Goal: Task Accomplishment & Management: Complete application form

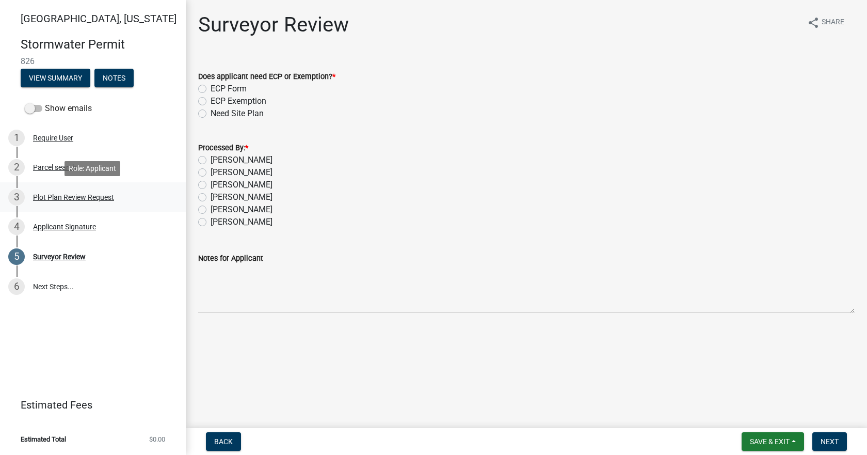
click at [51, 192] on div "3 Plot Plan Review Request" at bounding box center [88, 197] width 161 height 17
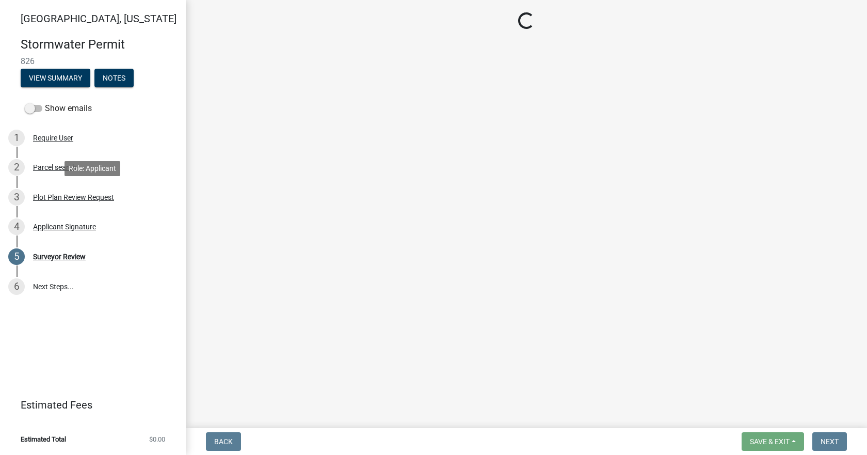
select select "b583a170-26d7-469b-a390-0aed4d149ee1"
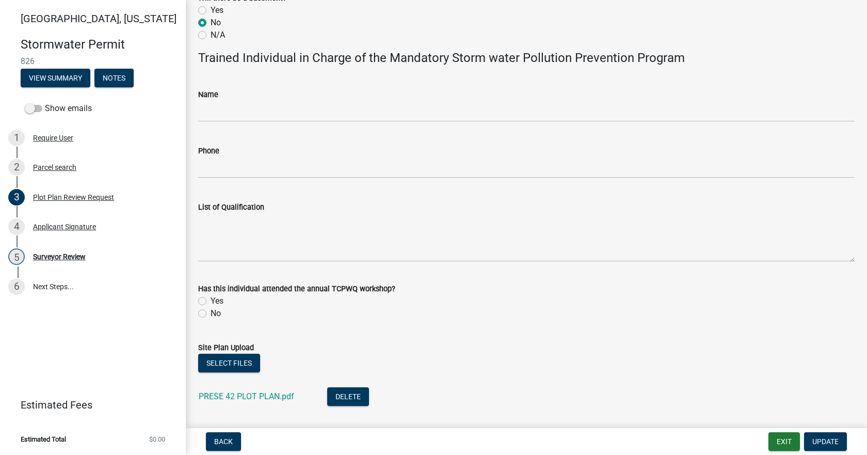
scroll to position [639, 0]
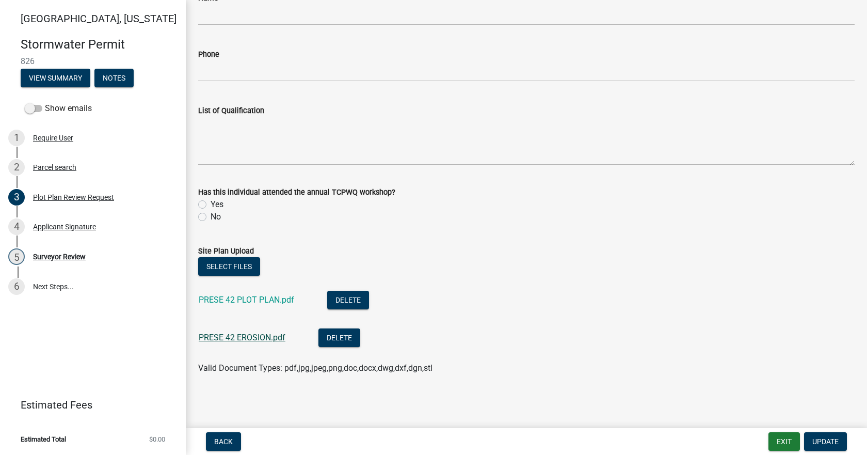
click at [245, 338] on link "PRESE 42 EROSION.pdf" at bounding box center [242, 337] width 87 height 10
click at [60, 254] on div "Surveyor Review" at bounding box center [59, 256] width 53 height 7
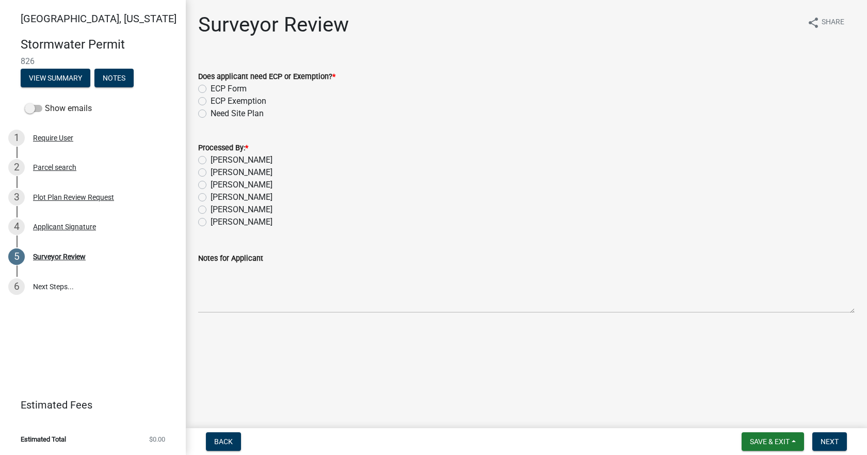
click at [212, 158] on label "[PERSON_NAME]" at bounding box center [242, 160] width 62 height 12
click at [212, 158] on input "[PERSON_NAME]" at bounding box center [214, 157] width 7 height 7
radio input "true"
click at [211, 85] on label "ECP Form" at bounding box center [229, 89] width 36 height 12
click at [211, 85] on input "ECP Form" at bounding box center [214, 86] width 7 height 7
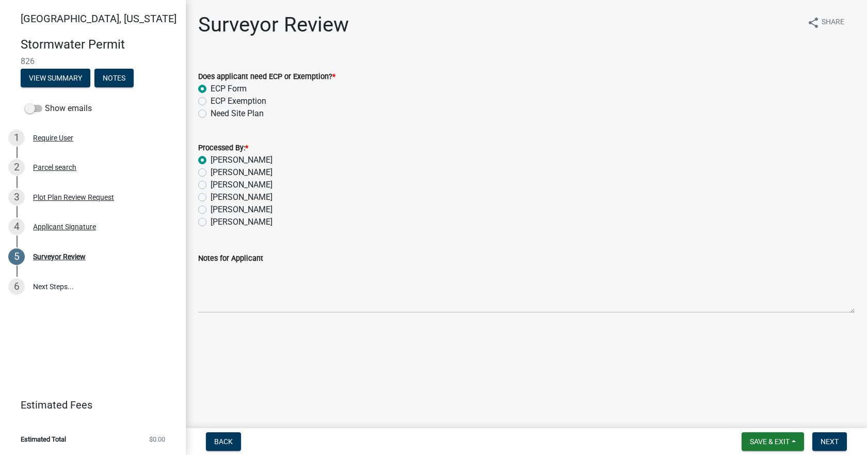
radio input "true"
click at [832, 446] on span "Next" at bounding box center [830, 441] width 18 height 8
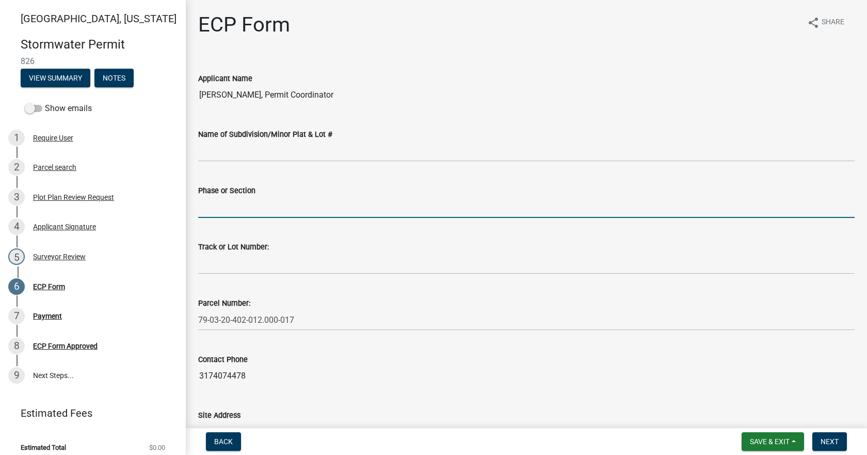
click at [257, 203] on input "Phase or Section" at bounding box center [526, 207] width 657 height 21
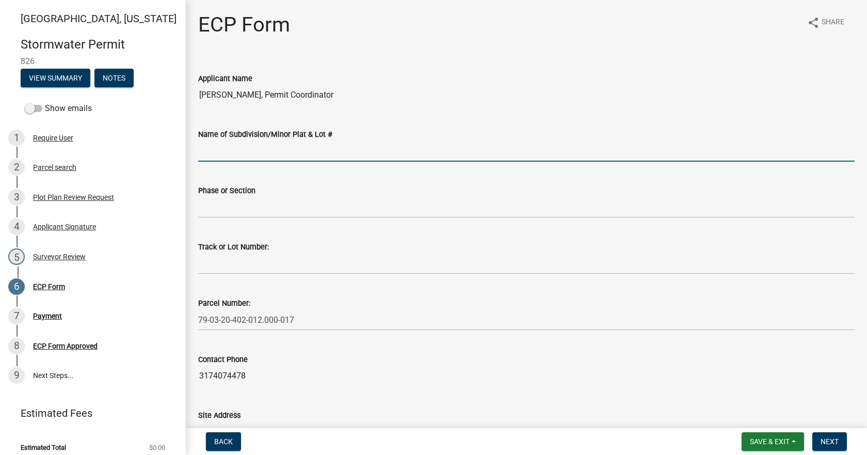
click at [259, 142] on input "Name of Subdivision/Minor Plat & Lot #" at bounding box center [526, 150] width 657 height 21
type input "The Preserve"
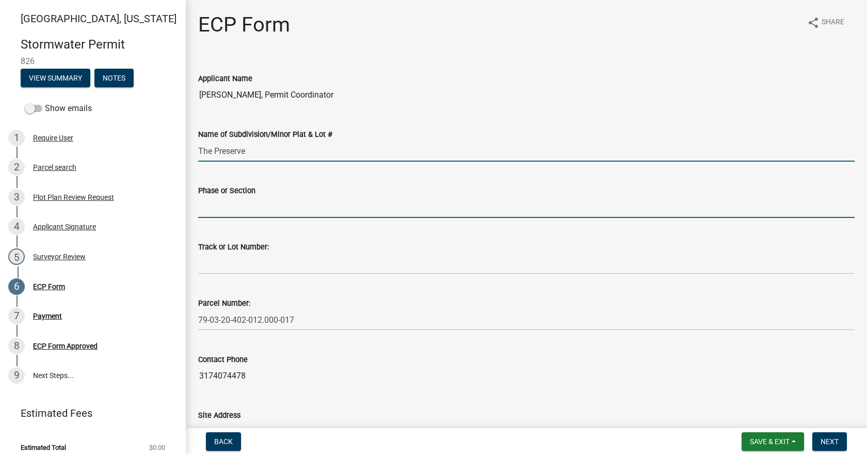
click at [251, 210] on input "Phase or Section" at bounding box center [526, 207] width 657 height 21
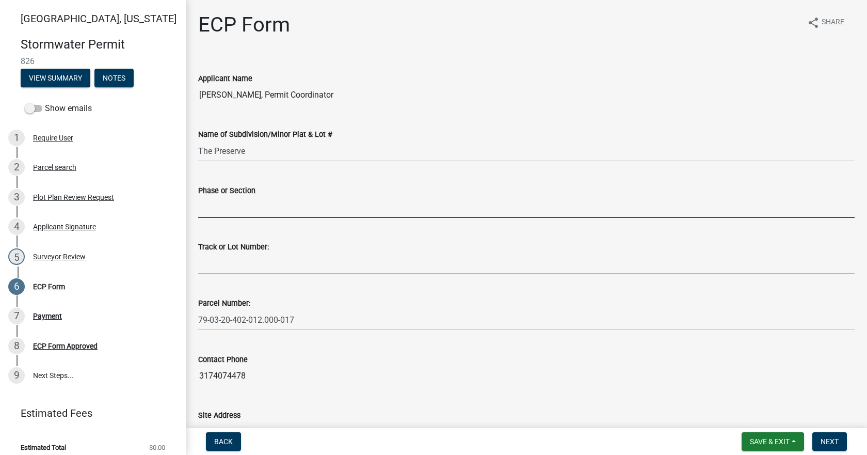
type input "Sec. 2"
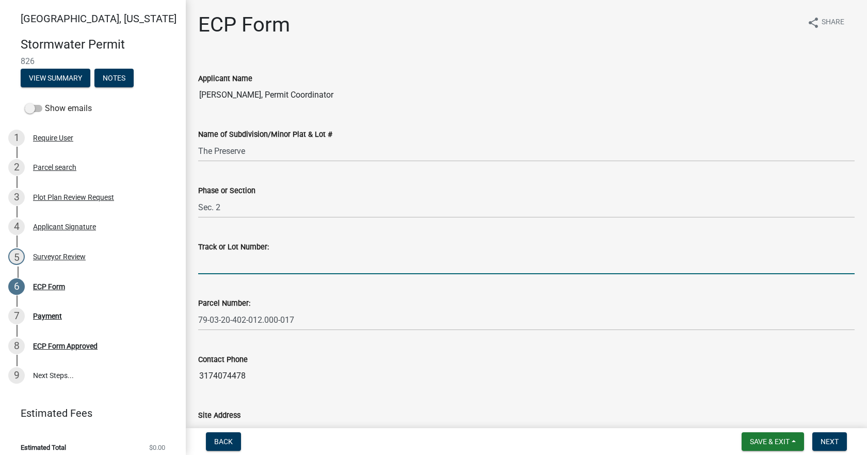
click at [273, 266] on input "Track or Lot Number:" at bounding box center [526, 263] width 657 height 21
type input "42"
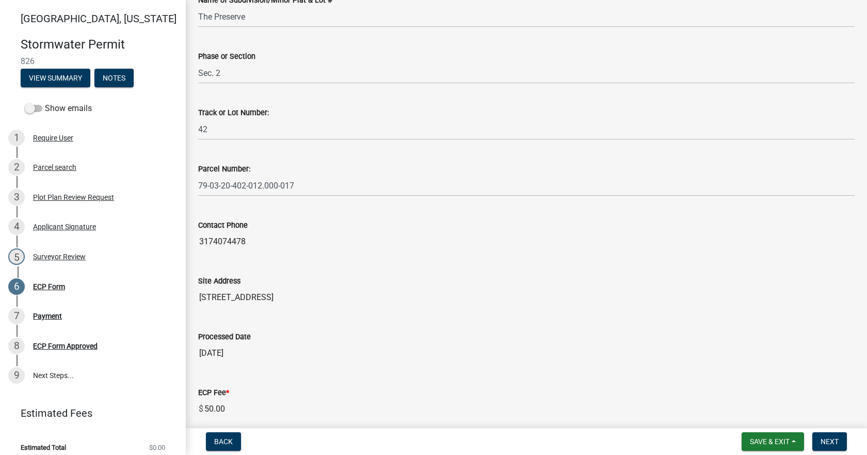
scroll to position [263, 0]
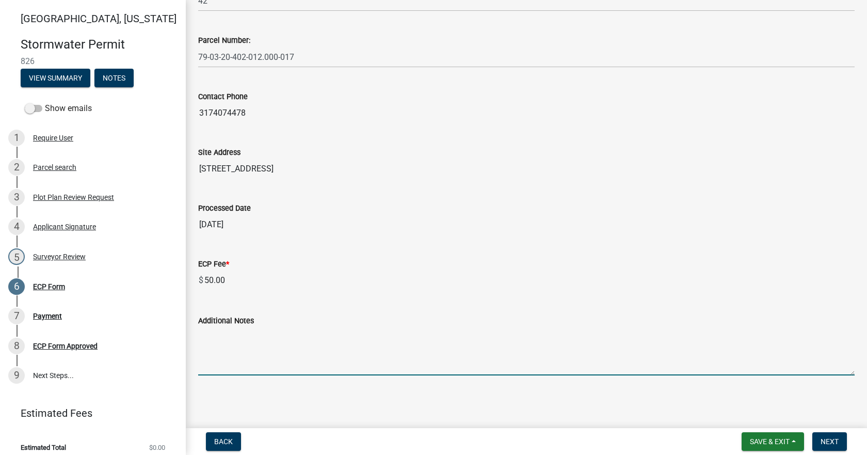
click at [373, 345] on textarea "Additional Notes" at bounding box center [526, 351] width 657 height 49
paste textarea "Install erosion control measures as shown on site plan. Keep streets clear of s…"
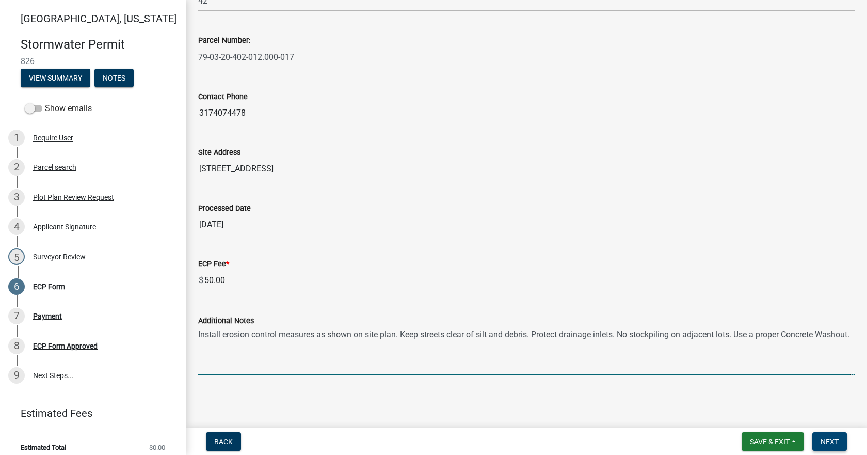
type textarea "Install erosion control measures as shown on site plan. Keep streets clear of s…"
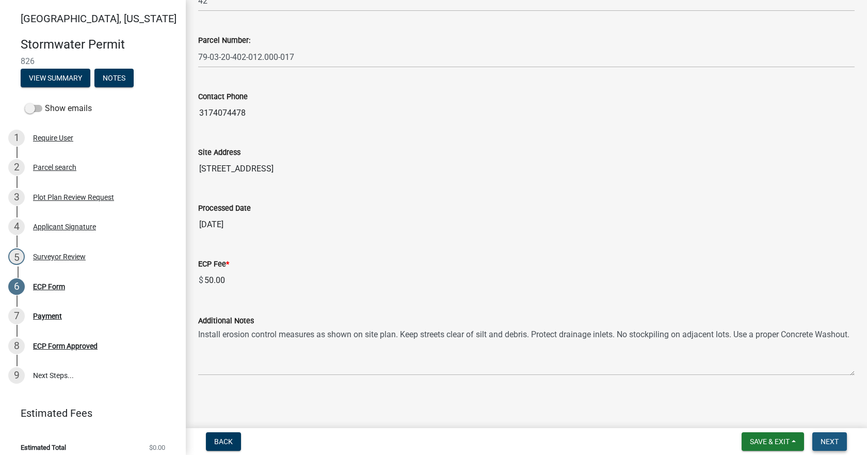
click at [829, 444] on span "Next" at bounding box center [830, 441] width 18 height 8
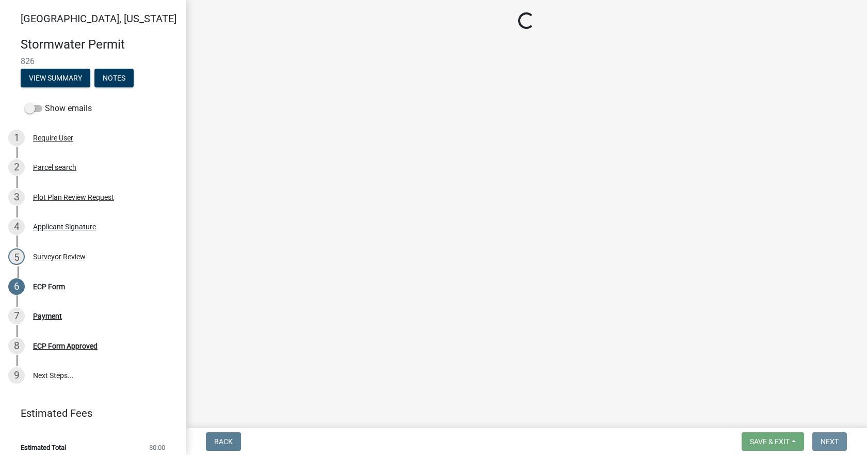
scroll to position [0, 0]
